Goal: Obtain resource: Download file/media

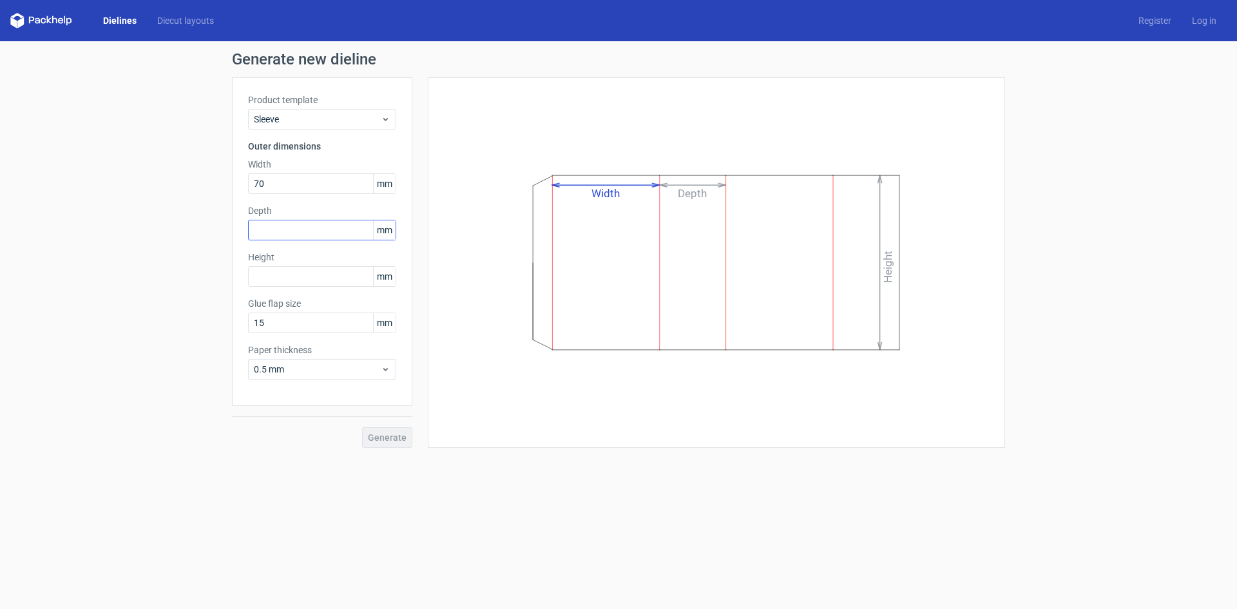
type input "70"
click at [330, 222] on input "text" at bounding box center [322, 230] width 148 height 21
type input "25"
click at [334, 280] on input "text" at bounding box center [322, 276] width 148 height 21
type input "215"
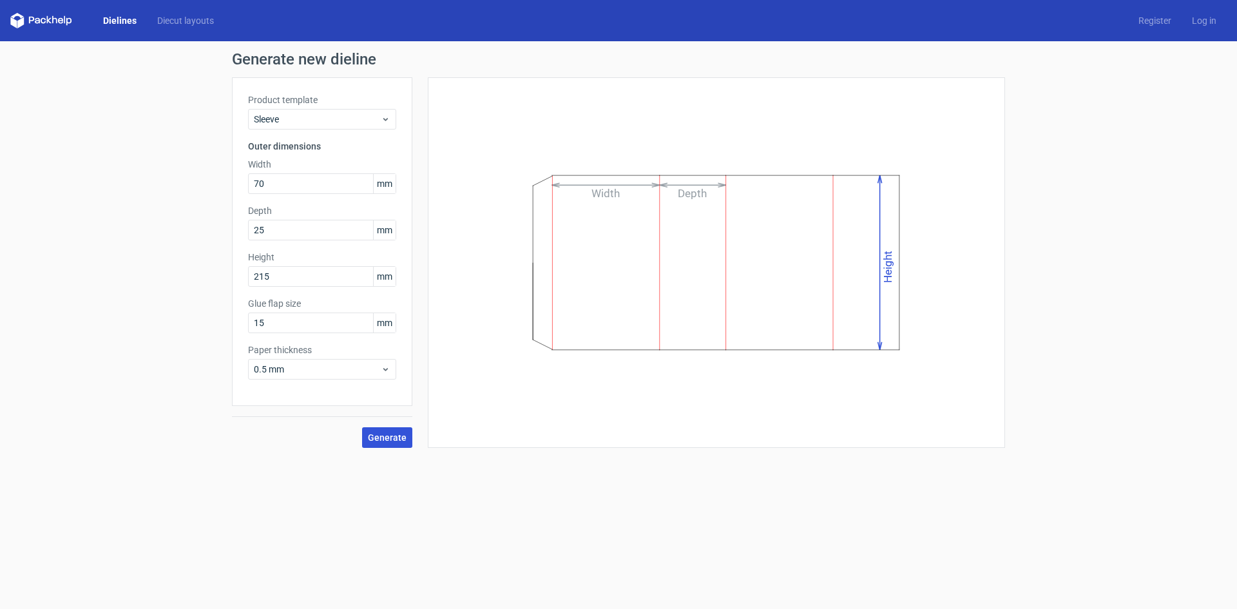
click at [386, 440] on span "Generate" at bounding box center [387, 437] width 39 height 9
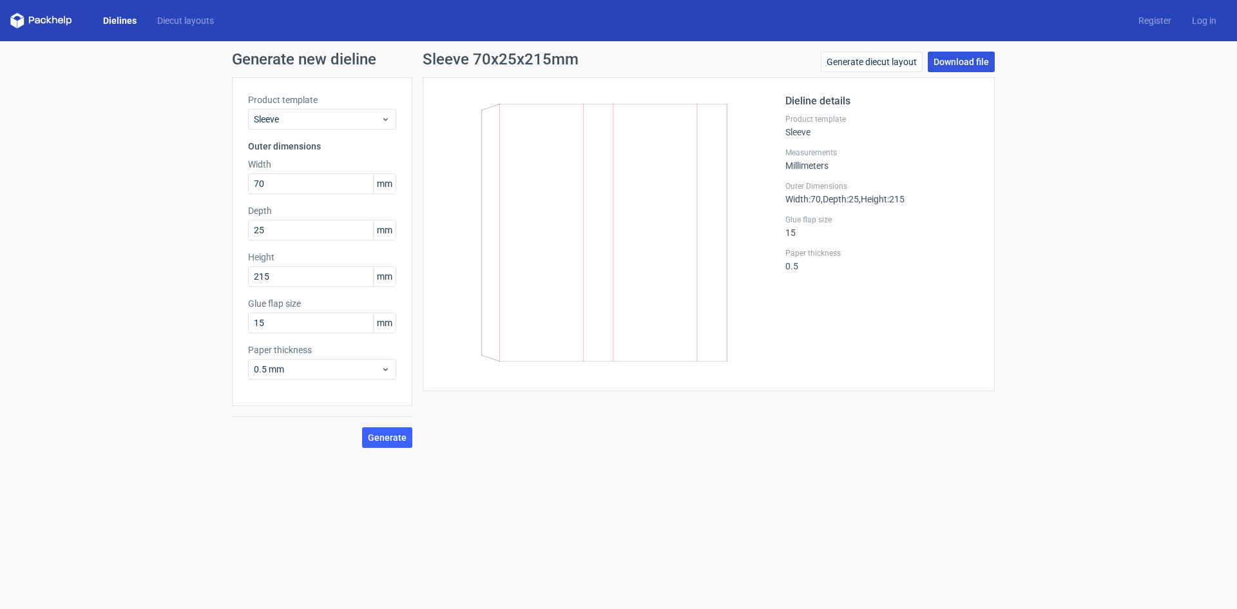
click at [972, 63] on link "Download file" at bounding box center [960, 62] width 67 height 21
click at [121, 17] on link "Dielines" at bounding box center [120, 20] width 54 height 13
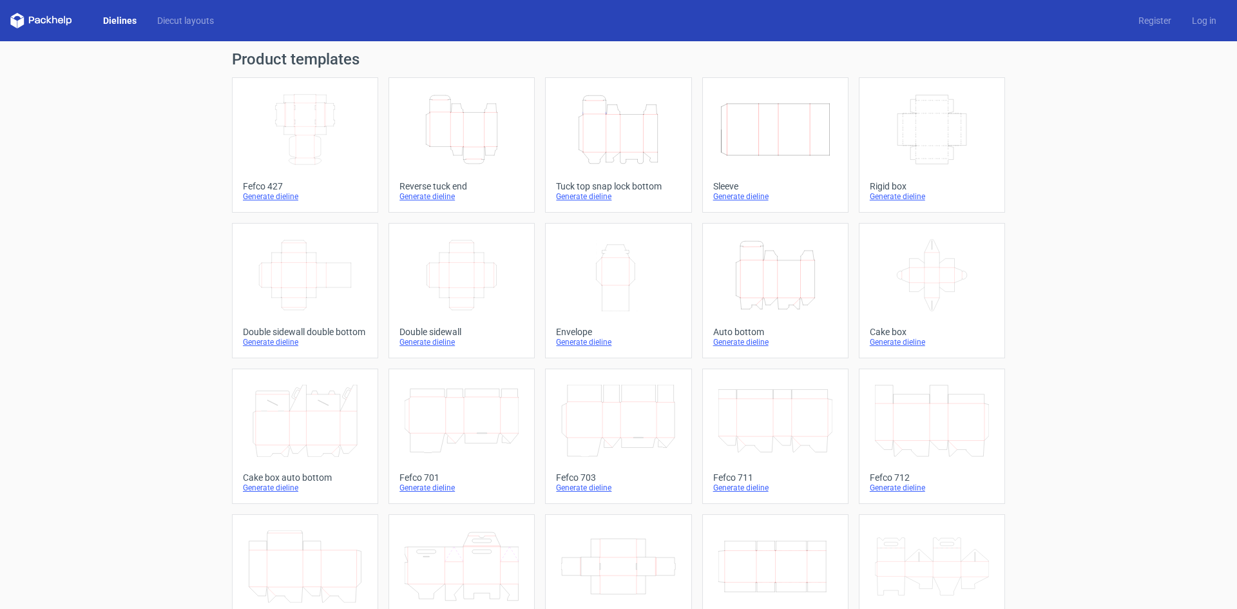
click at [956, 149] on icon "Width Depth Height" at bounding box center [932, 129] width 114 height 72
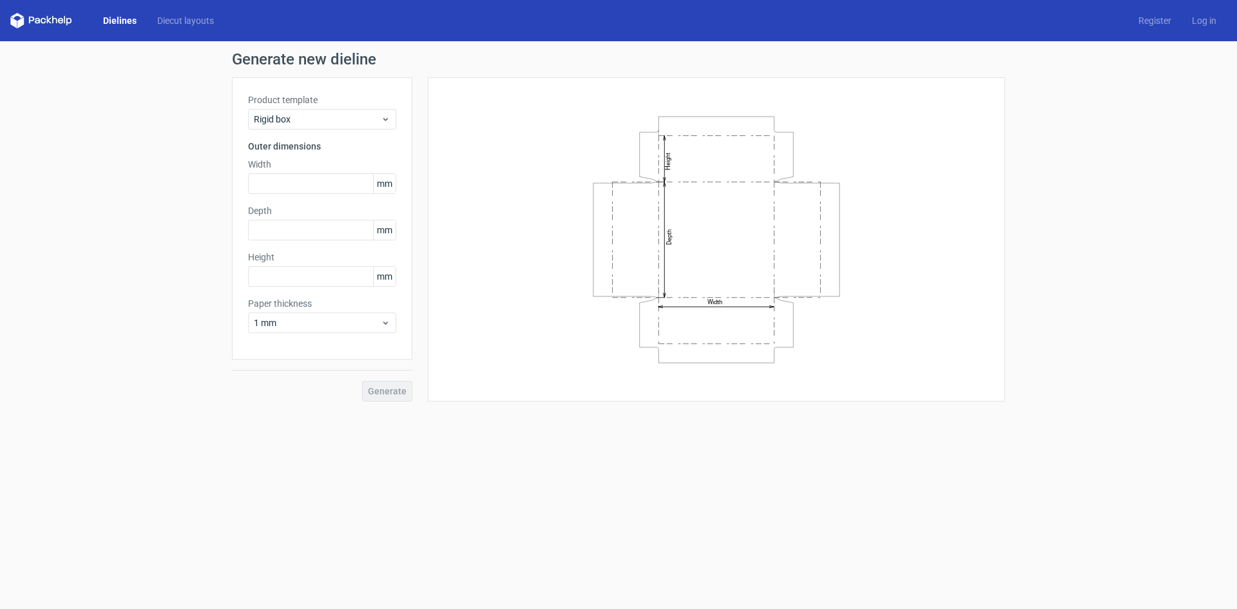
click at [125, 22] on link "Dielines" at bounding box center [120, 20] width 54 height 13
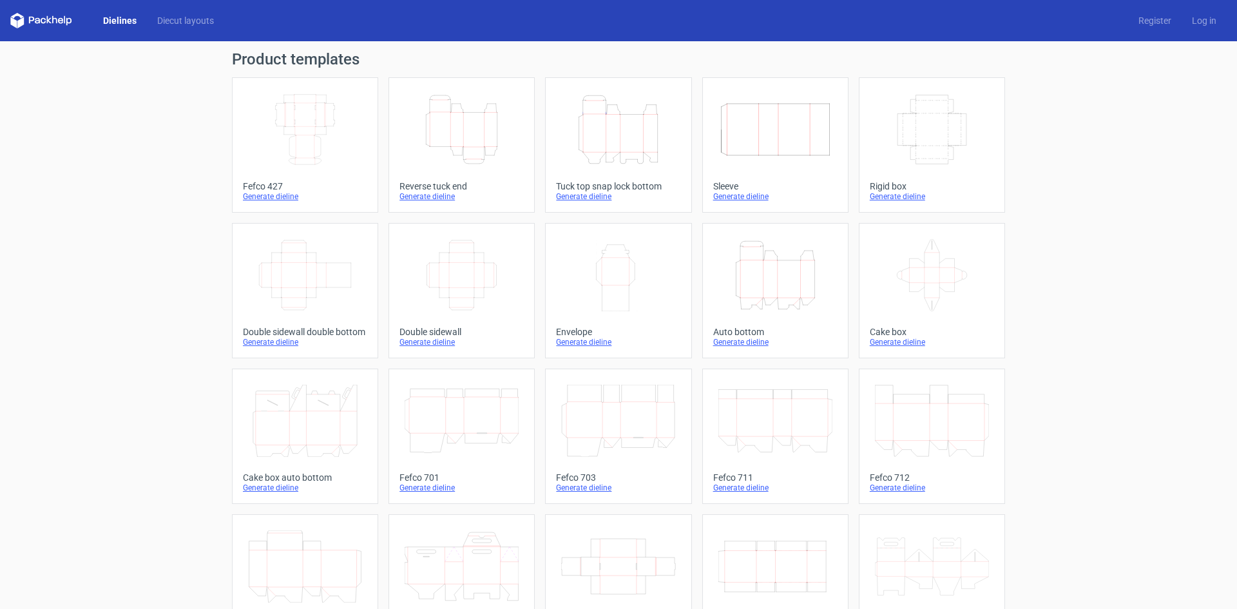
click at [452, 278] on icon "Width Depth Height" at bounding box center [461, 275] width 114 height 72
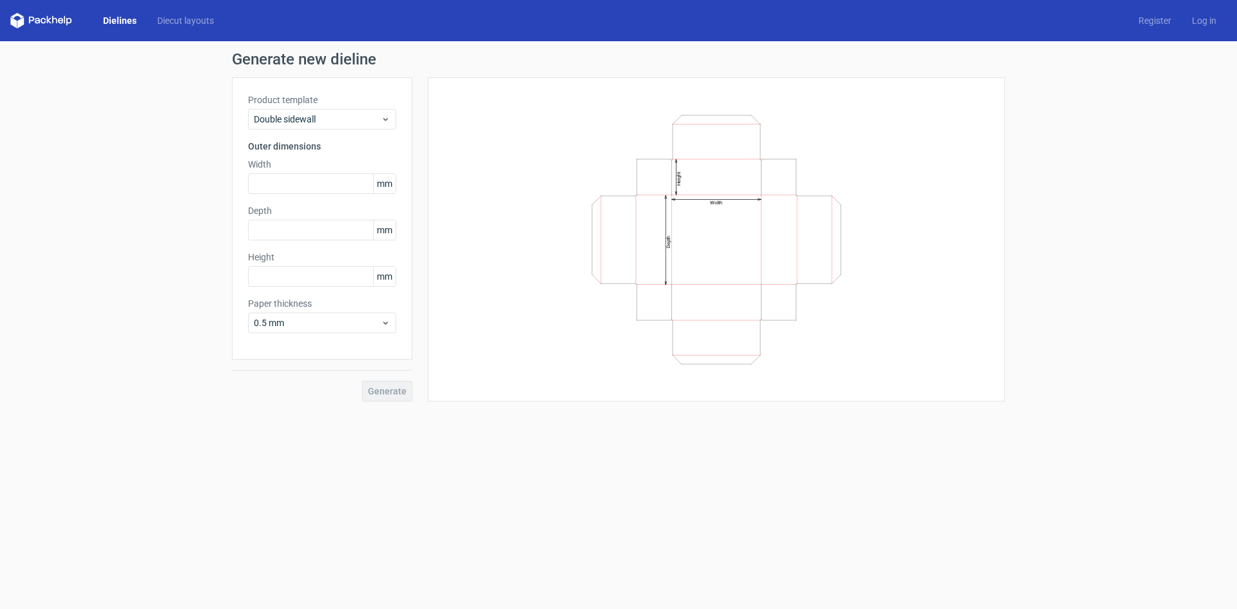
click at [130, 24] on link "Dielines" at bounding box center [120, 20] width 54 height 13
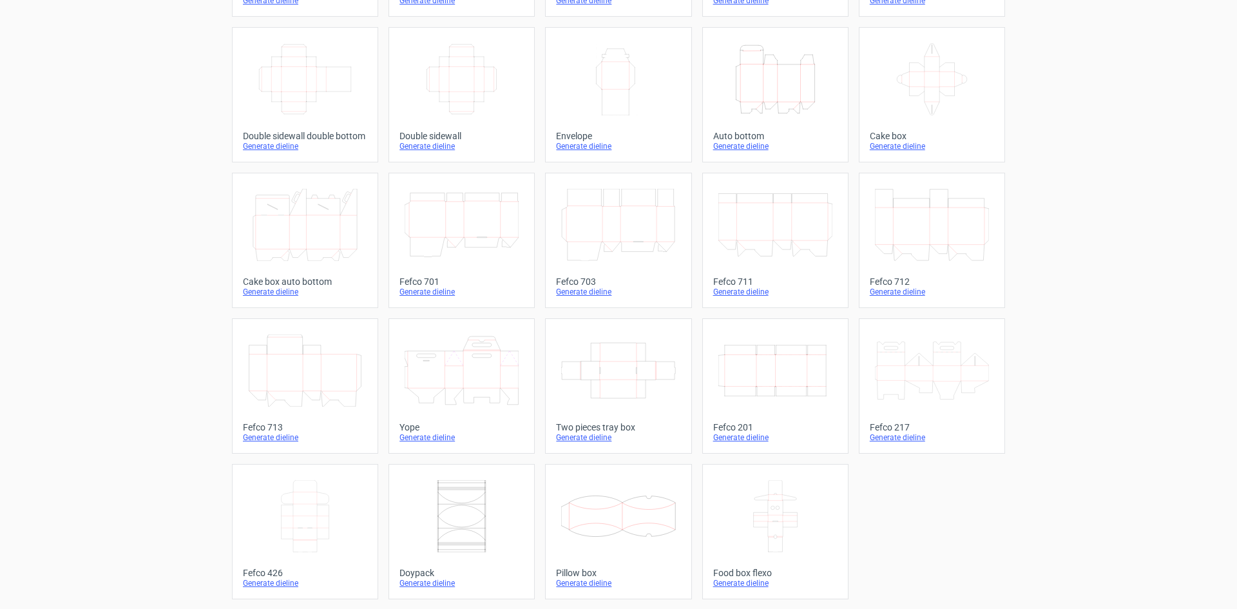
scroll to position [196, 0]
click at [628, 375] on icon at bounding box center [618, 370] width 114 height 72
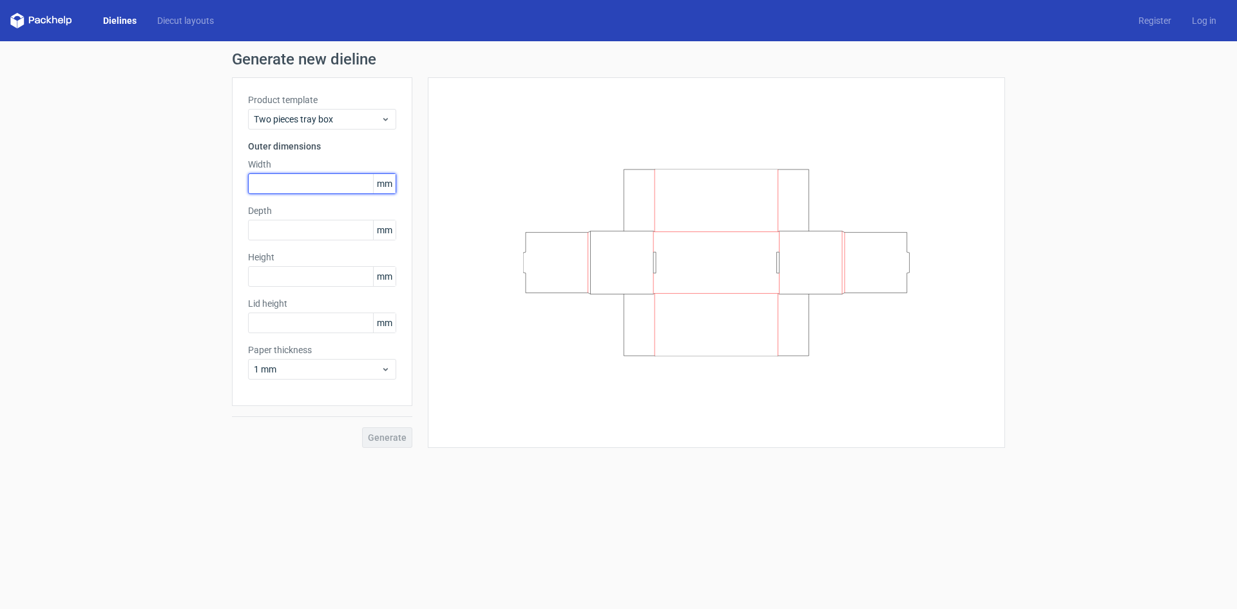
click at [292, 188] on input "text" at bounding box center [322, 183] width 148 height 21
type input "265"
type input "105"
type input "55"
click at [308, 375] on div "1 mm" at bounding box center [322, 369] width 148 height 21
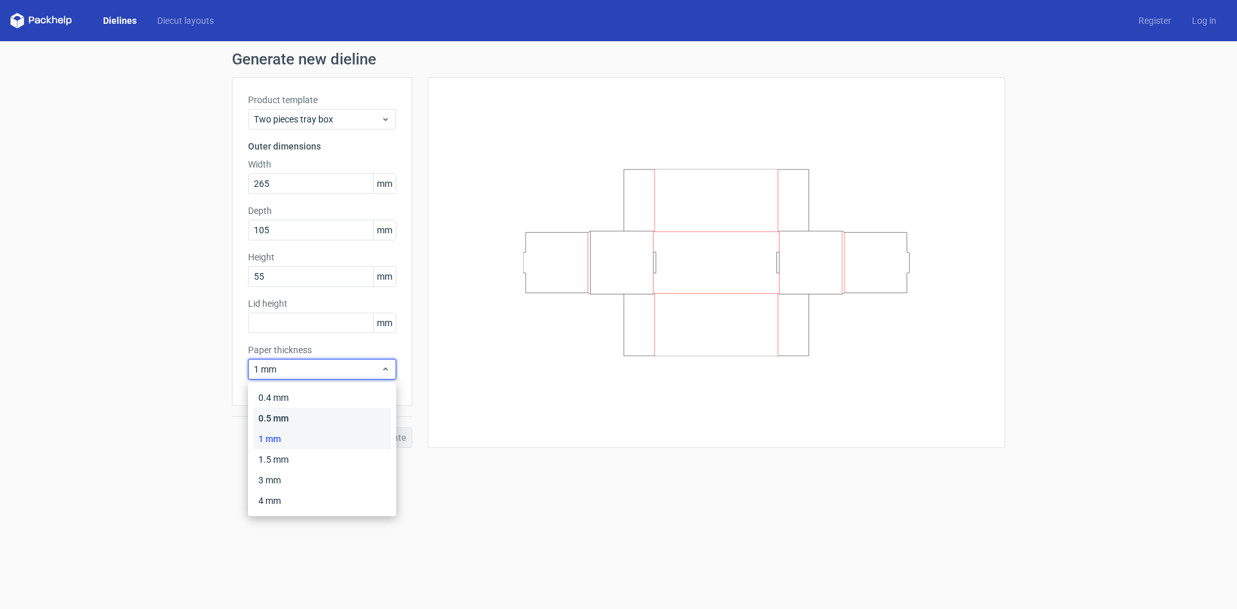
click at [314, 412] on div "0.5 mm" at bounding box center [322, 418] width 138 height 21
click at [392, 434] on div "Generate" at bounding box center [322, 427] width 180 height 42
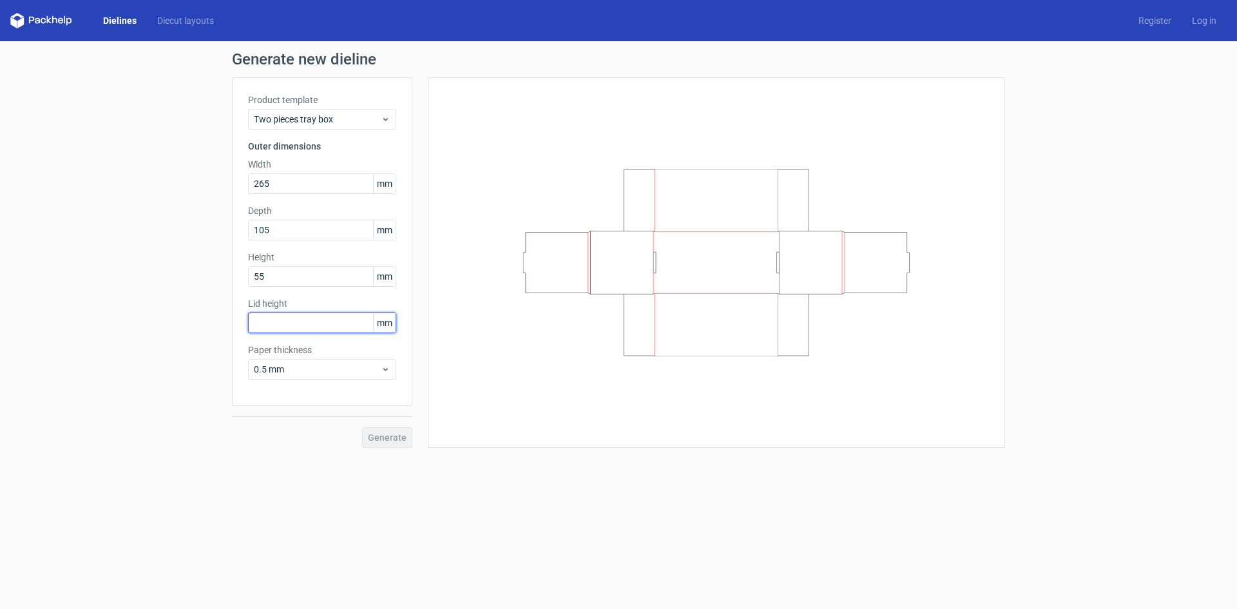
click at [330, 326] on input "text" at bounding box center [322, 322] width 148 height 21
type input "1"
click at [397, 435] on span "Generate" at bounding box center [387, 437] width 39 height 9
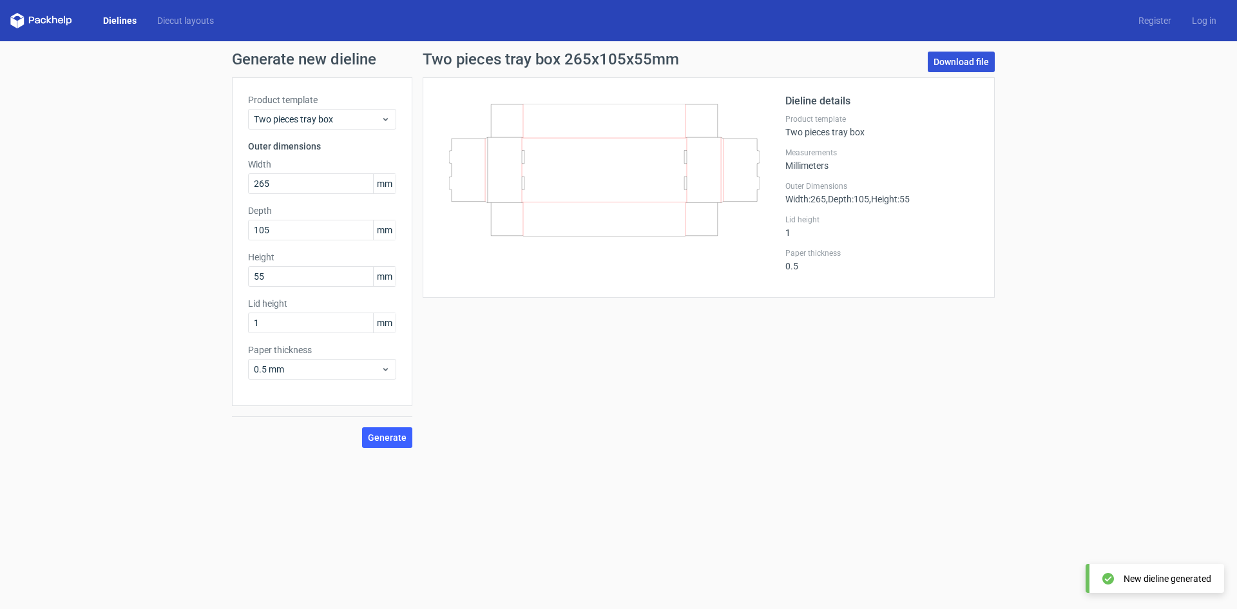
click at [942, 64] on link "Download file" at bounding box center [960, 62] width 67 height 21
click at [129, 24] on link "Dielines" at bounding box center [120, 20] width 54 height 13
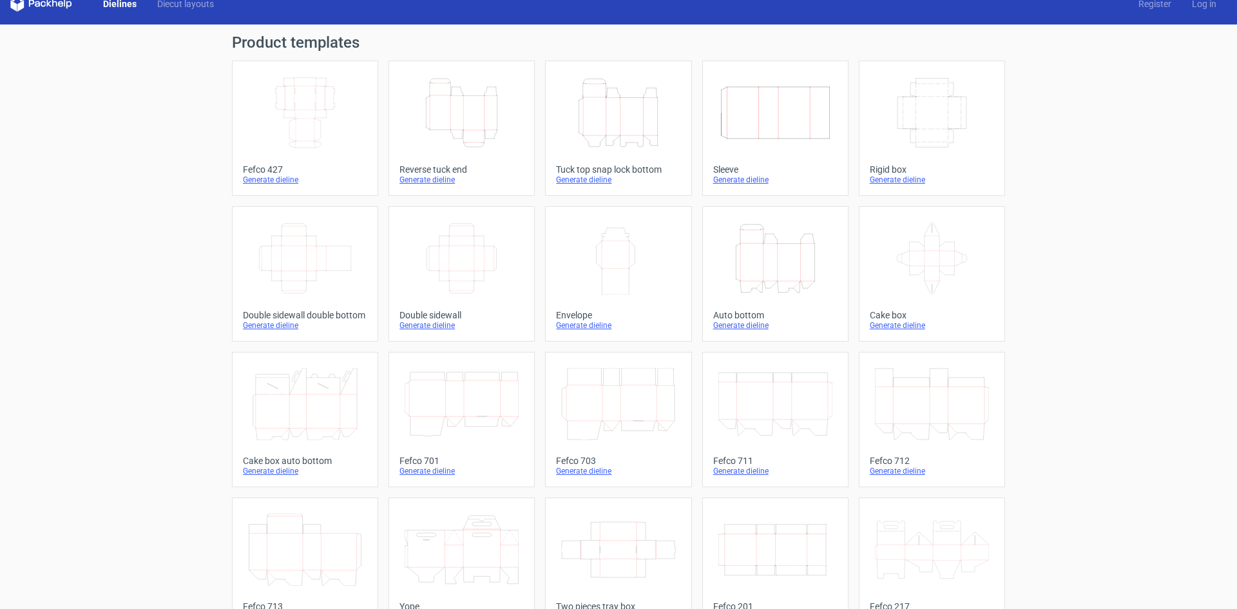
scroll to position [64, 0]
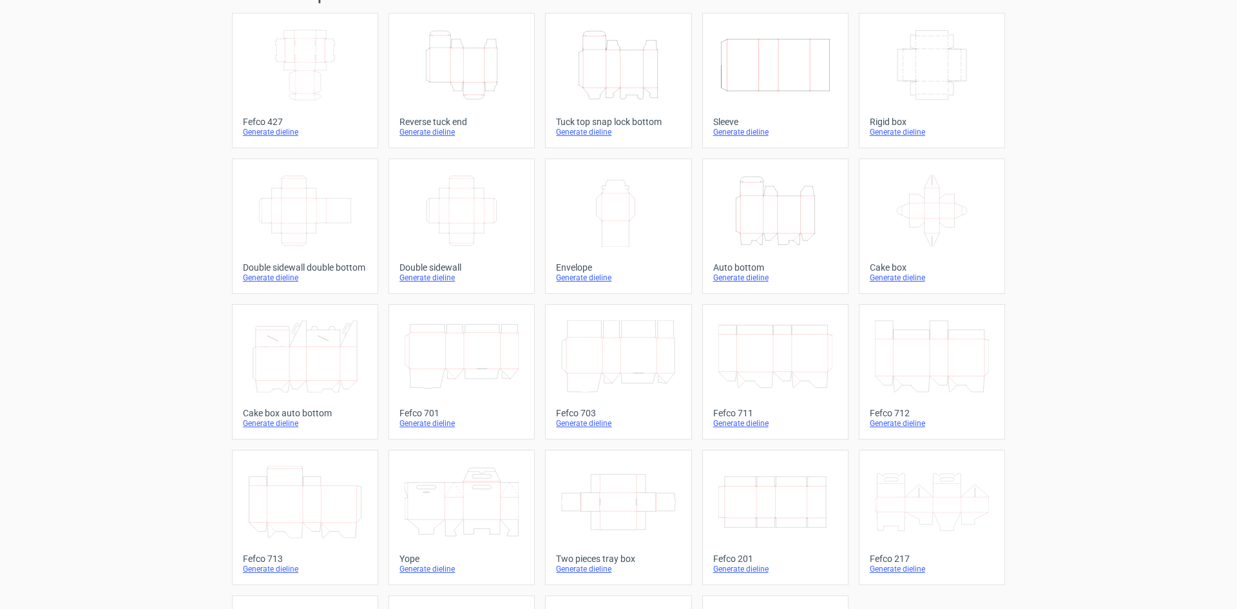
click at [887, 54] on icon "Width Depth Height" at bounding box center [932, 65] width 114 height 72
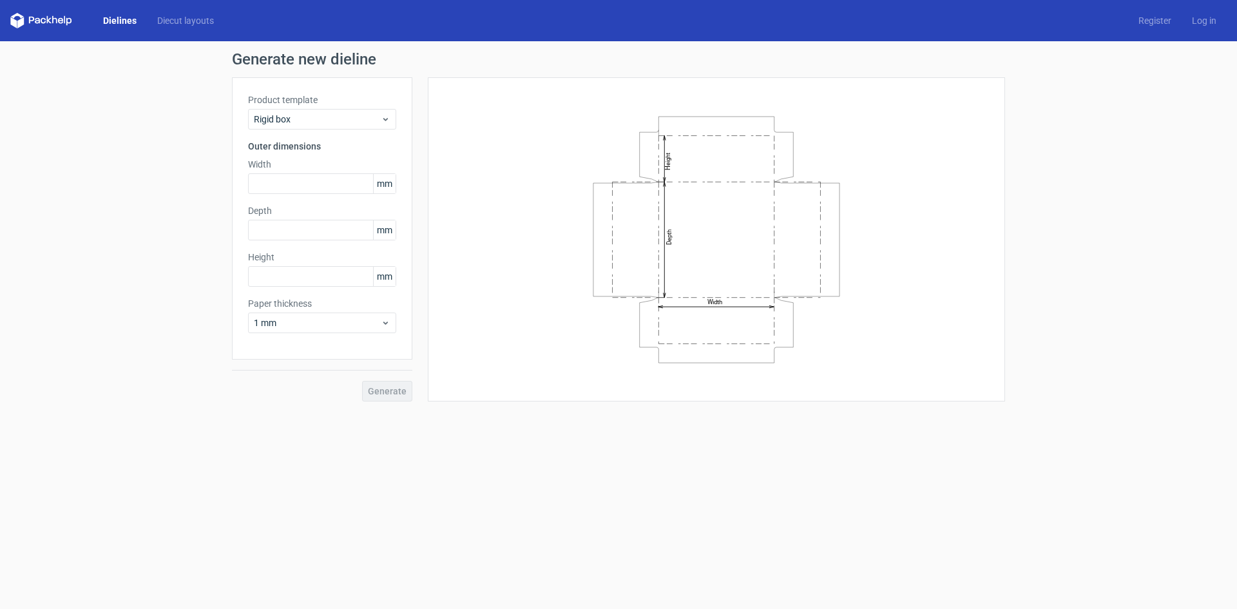
click at [111, 7] on div "Dielines Diecut layouts Register Log in" at bounding box center [618, 20] width 1237 height 41
click at [120, 27] on div "Dielines Diecut layouts" at bounding box center [117, 20] width 214 height 15
click at [120, 23] on link "Dielines" at bounding box center [120, 20] width 54 height 13
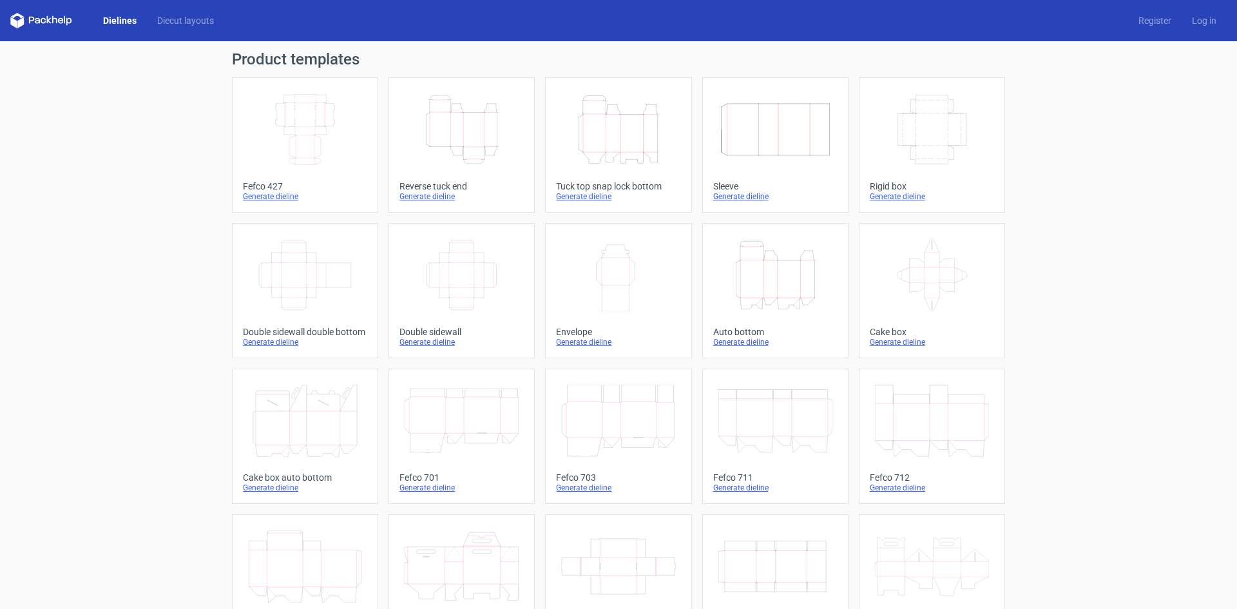
click at [492, 277] on icon "Width Depth Height" at bounding box center [461, 275] width 114 height 72
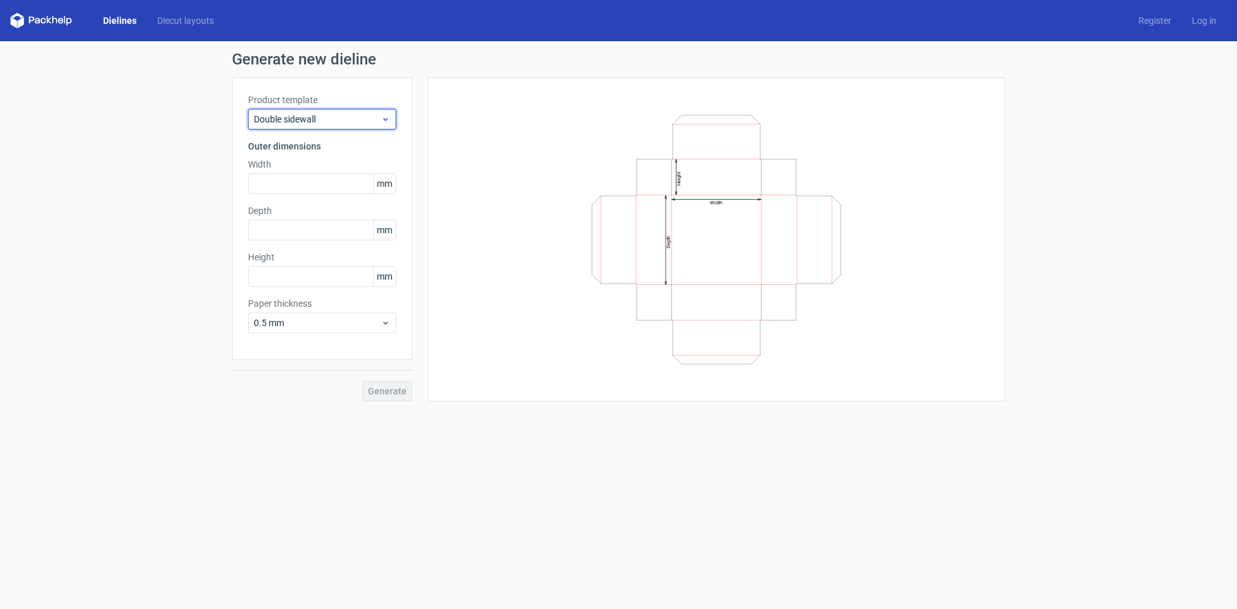
click at [345, 113] on span "Double sidewall" at bounding box center [317, 119] width 127 height 13
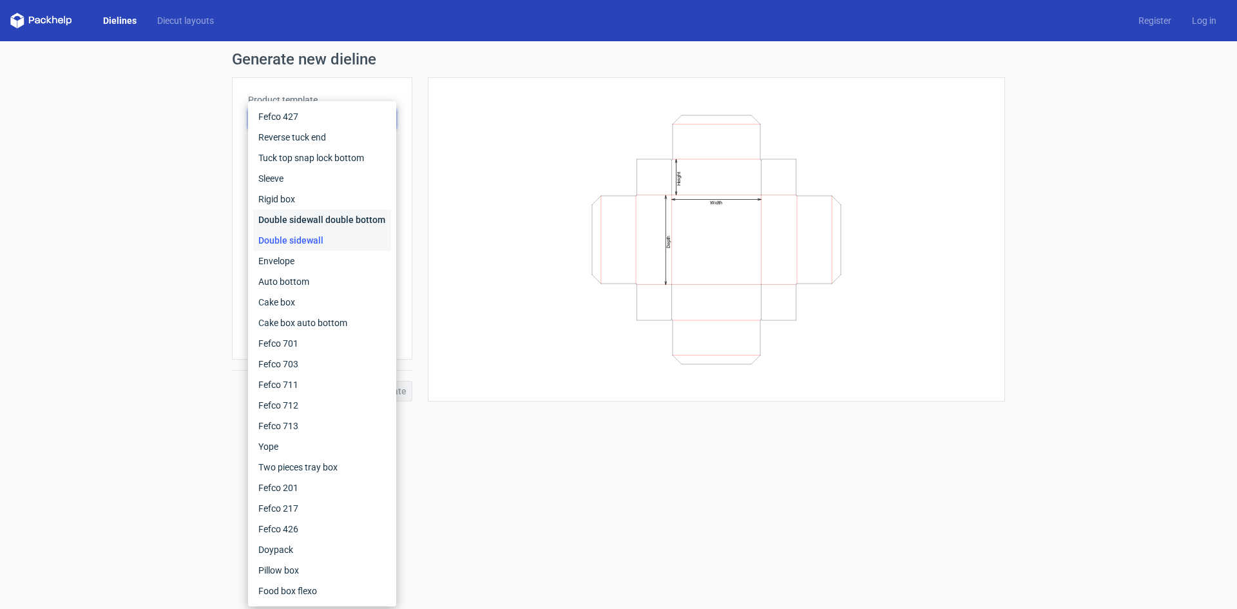
click at [333, 216] on div "Double sidewall double bottom" at bounding box center [322, 219] width 138 height 21
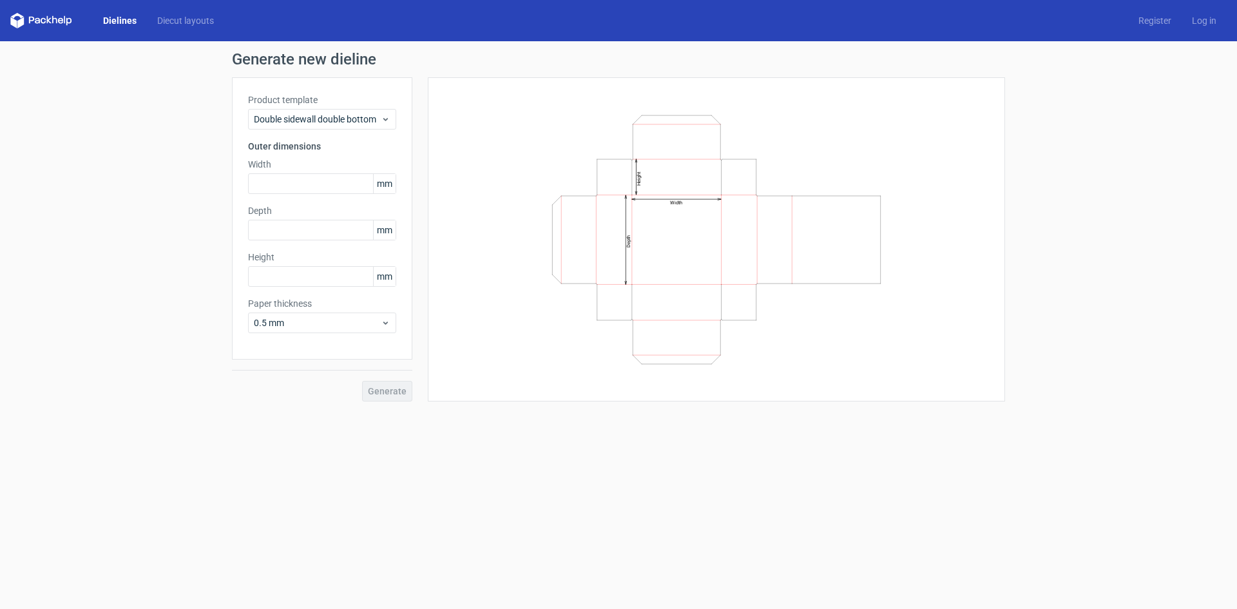
click at [113, 24] on link "Dielines" at bounding box center [120, 20] width 54 height 13
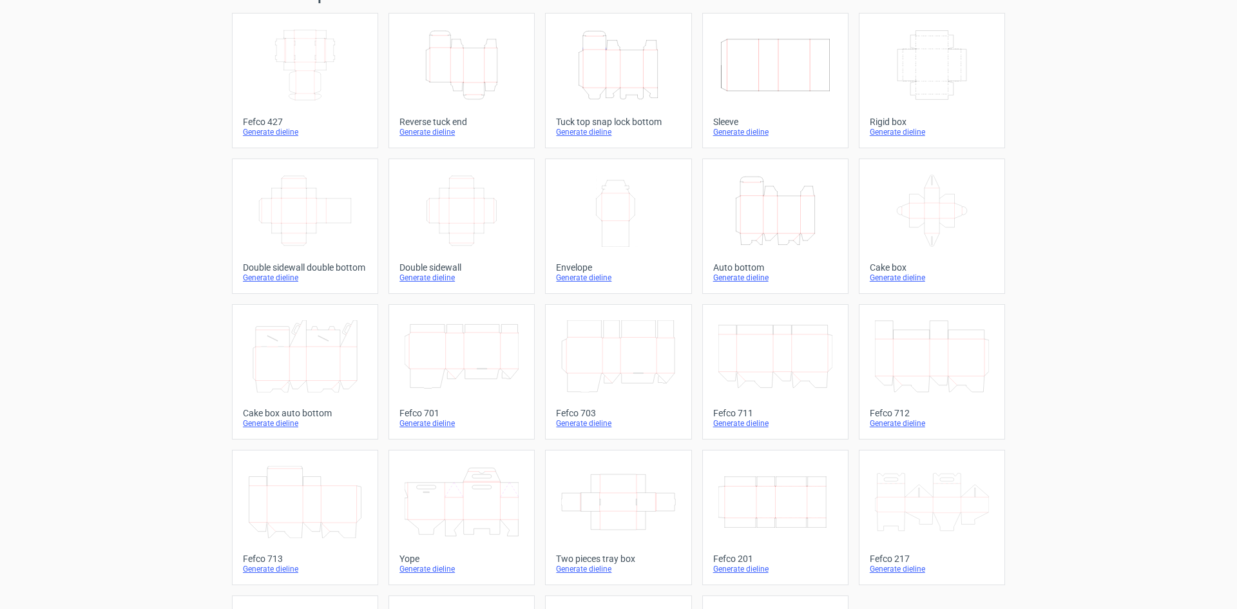
scroll to position [196, 0]
